Goal: Task Accomplishment & Management: Manage account settings

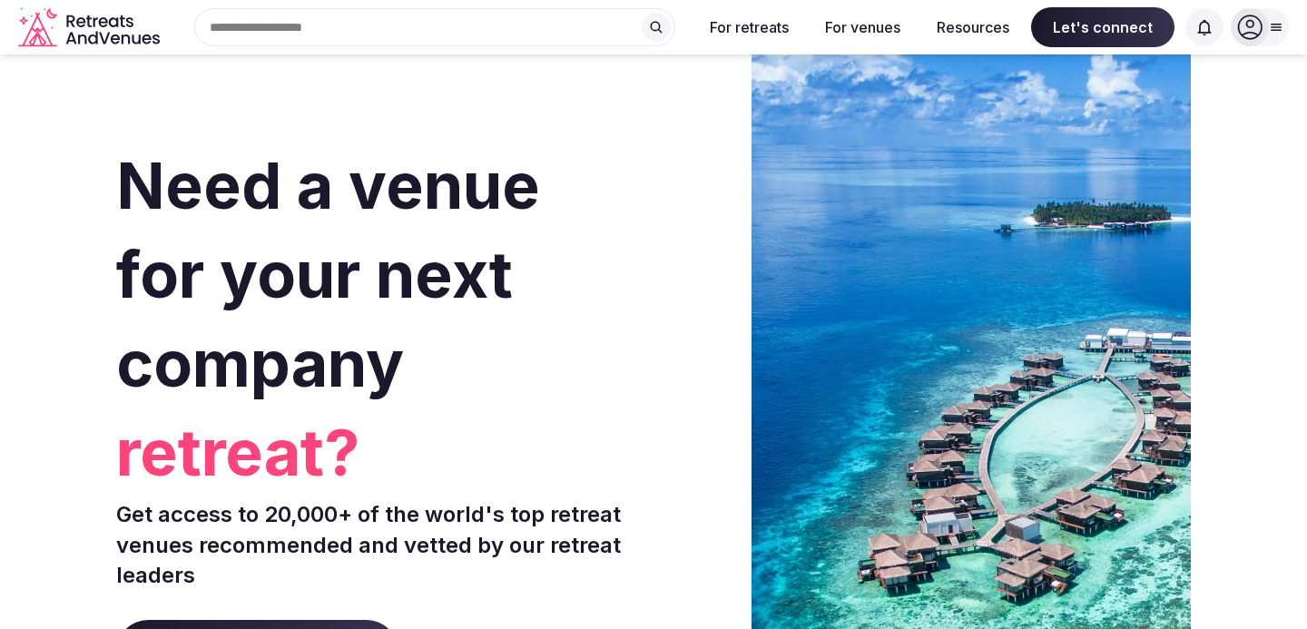
click at [1275, 22] on icon at bounding box center [1276, 27] width 15 height 15
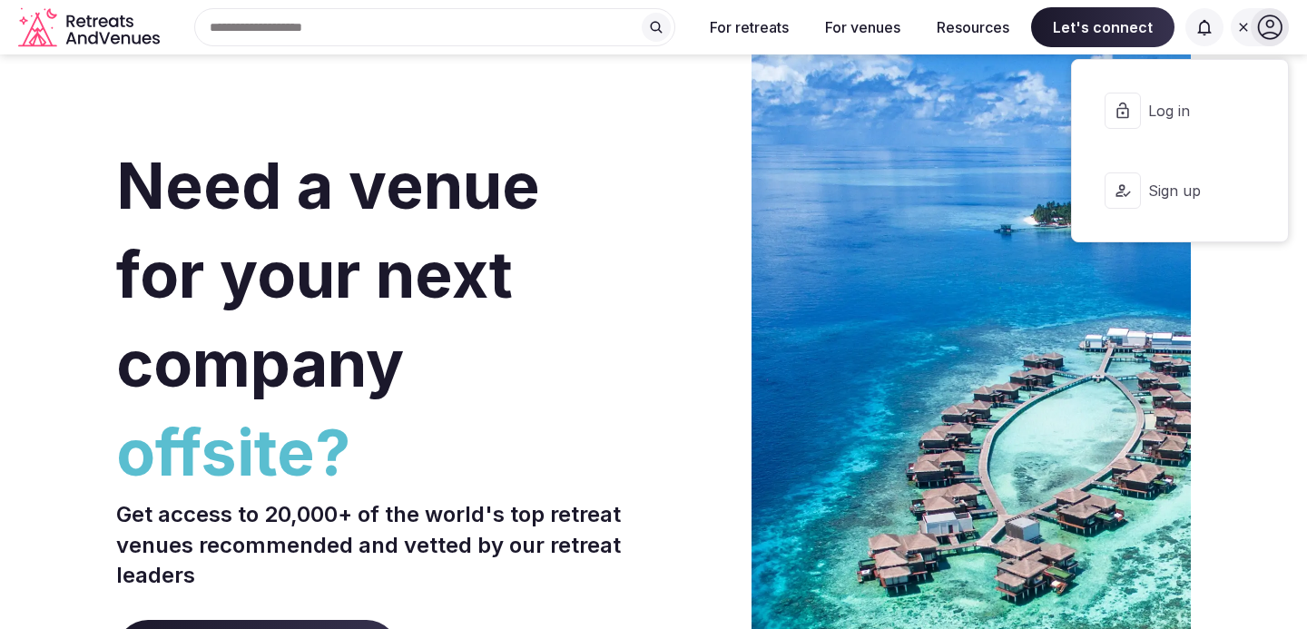
click at [1189, 112] on span "Log in" at bounding box center [1191, 111] width 87 height 20
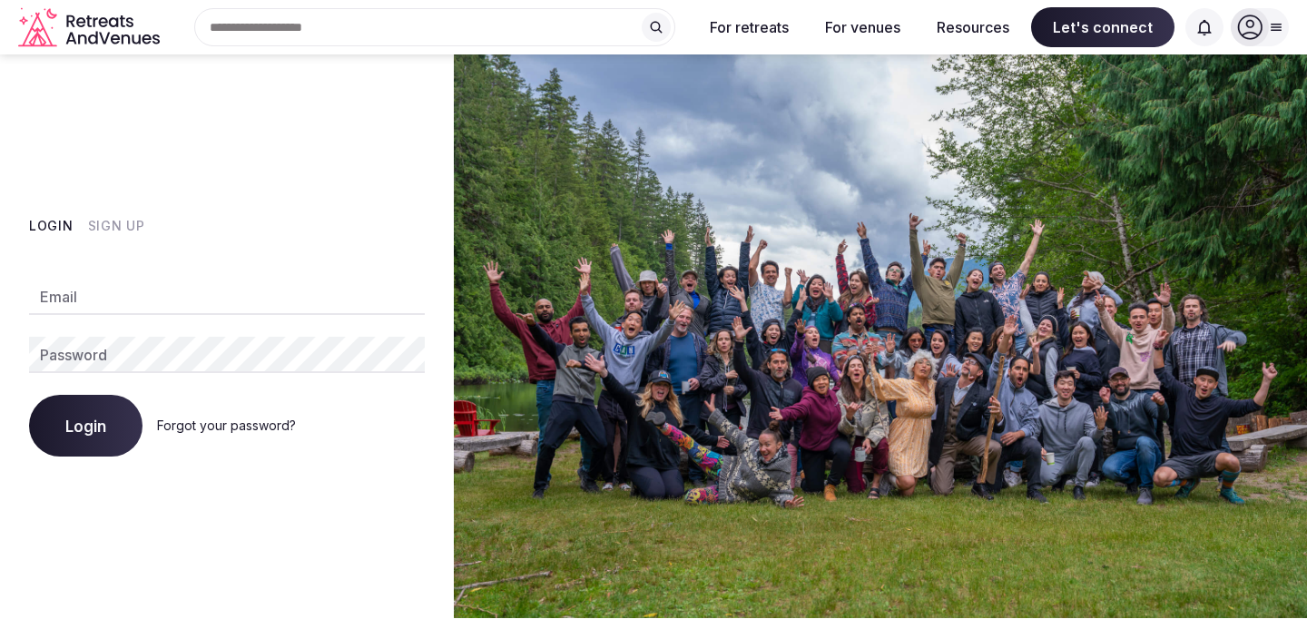
type input "**********"
click at [102, 430] on span "Login" at bounding box center [85, 426] width 41 height 18
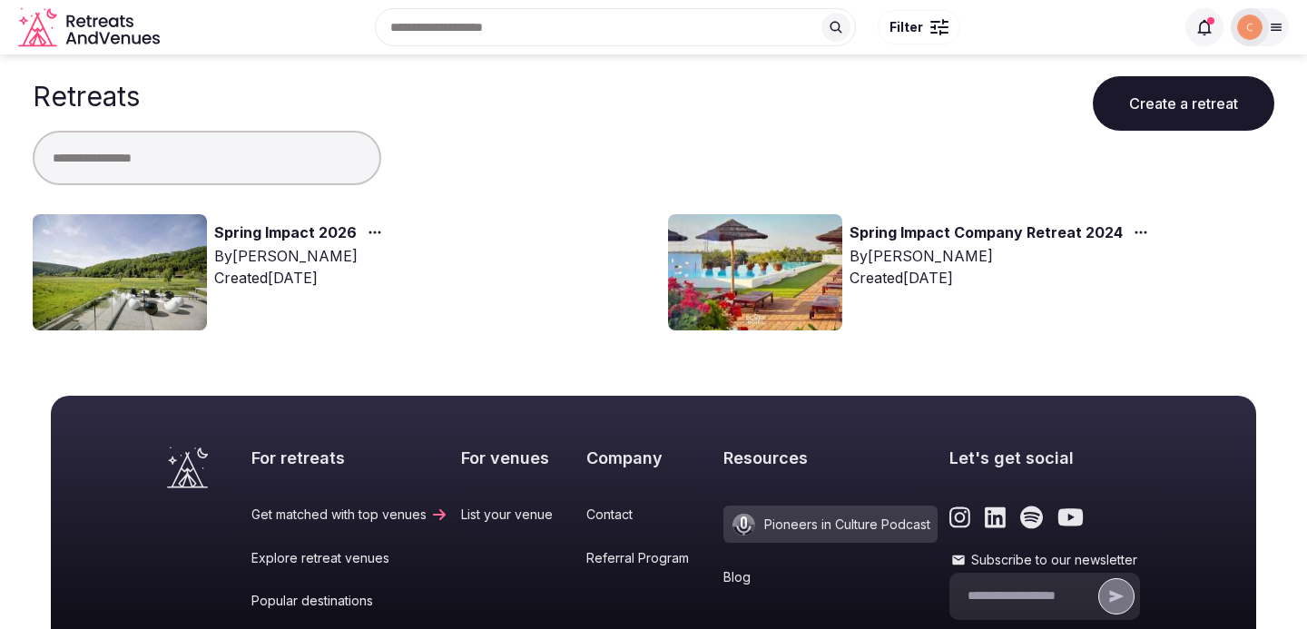
click at [302, 233] on link "Spring Impact 2026" at bounding box center [285, 233] width 143 height 24
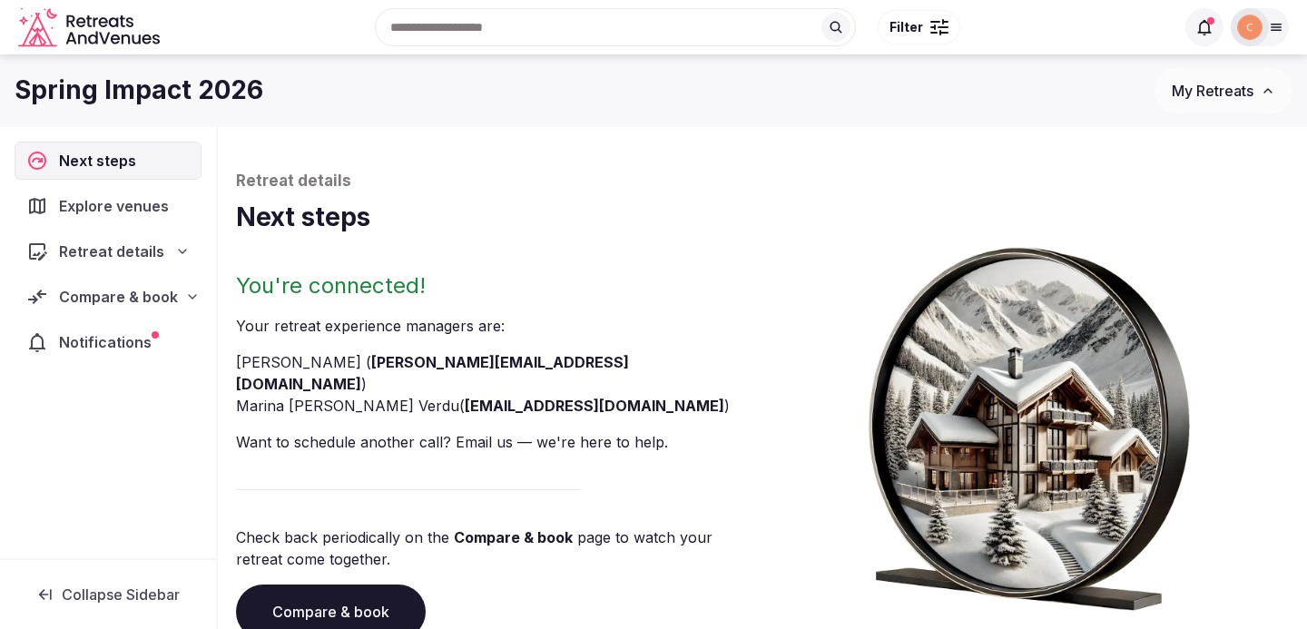
click at [174, 304] on span "Compare & book" at bounding box center [118, 297] width 119 height 22
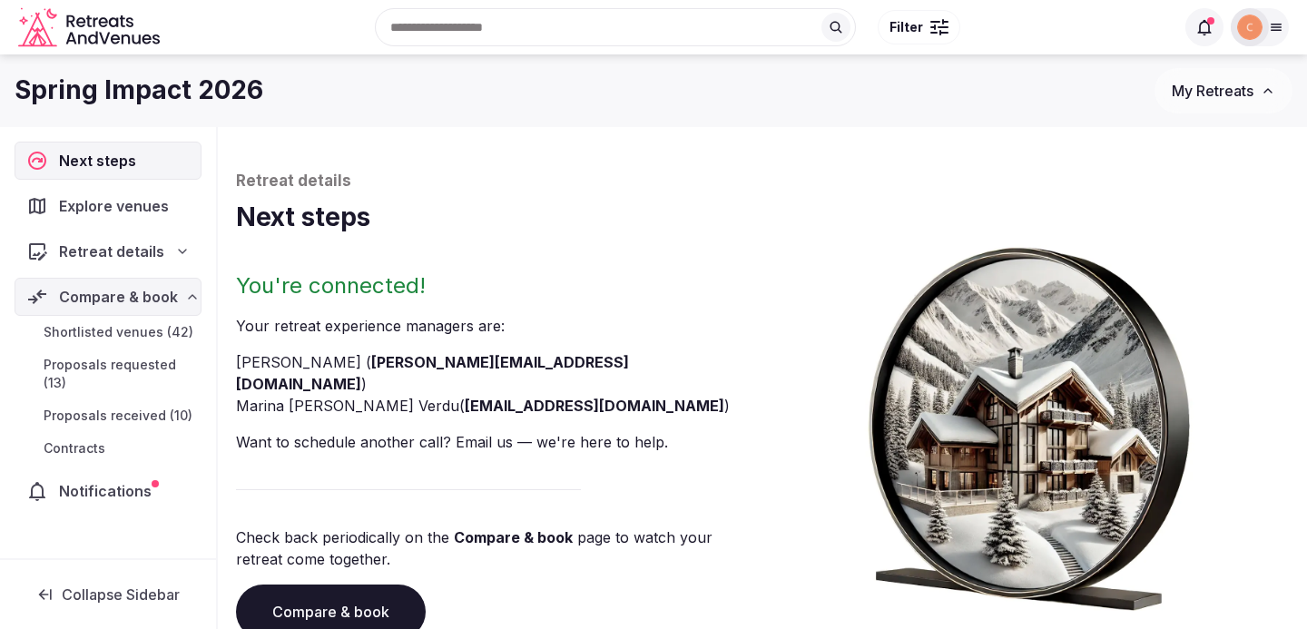
click at [162, 411] on span "Proposals received (10)" at bounding box center [118, 416] width 149 height 18
